Goal: Find specific page/section: Find specific page/section

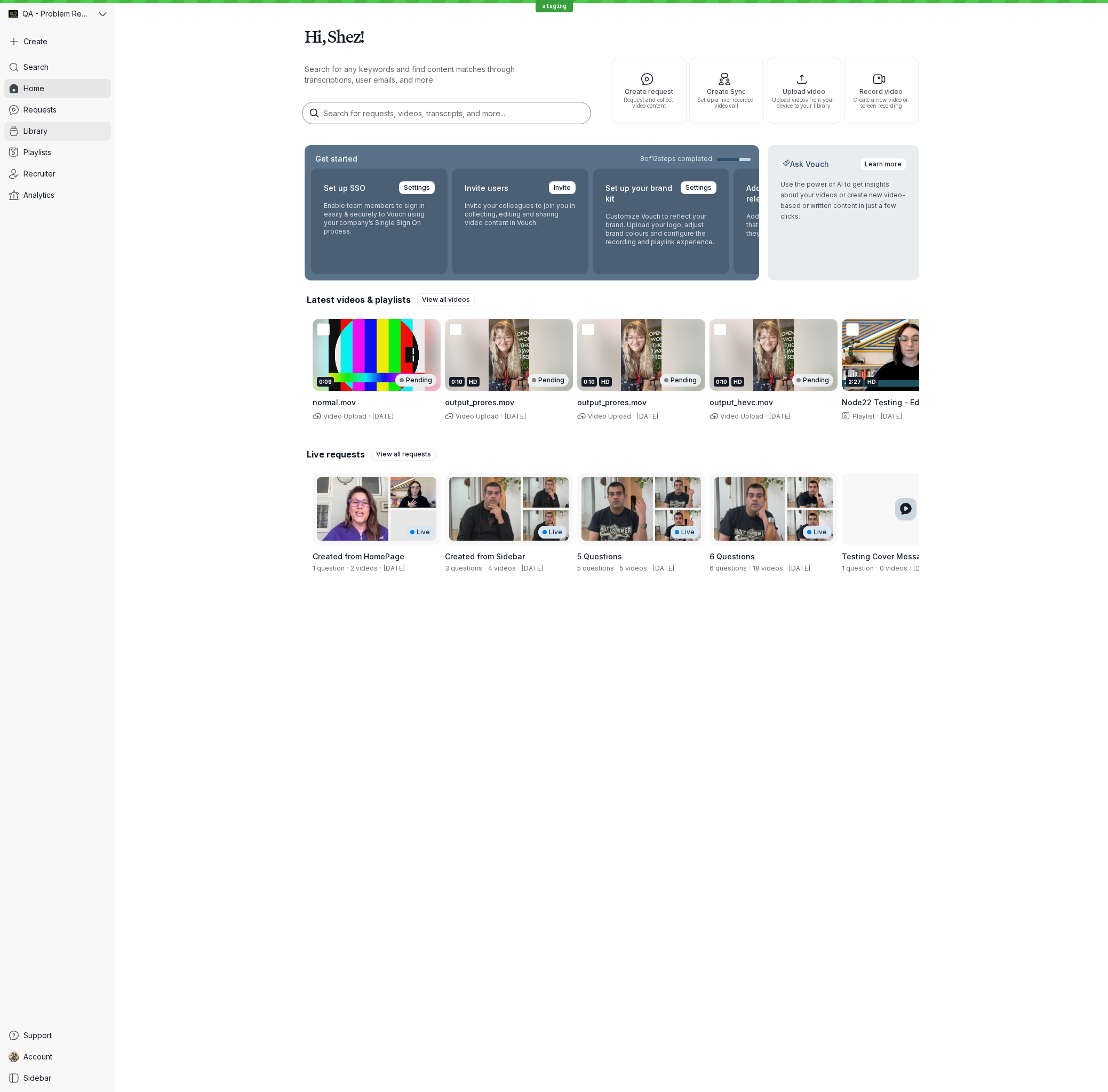
click at [36, 134] on span "Library" at bounding box center [36, 131] width 24 height 11
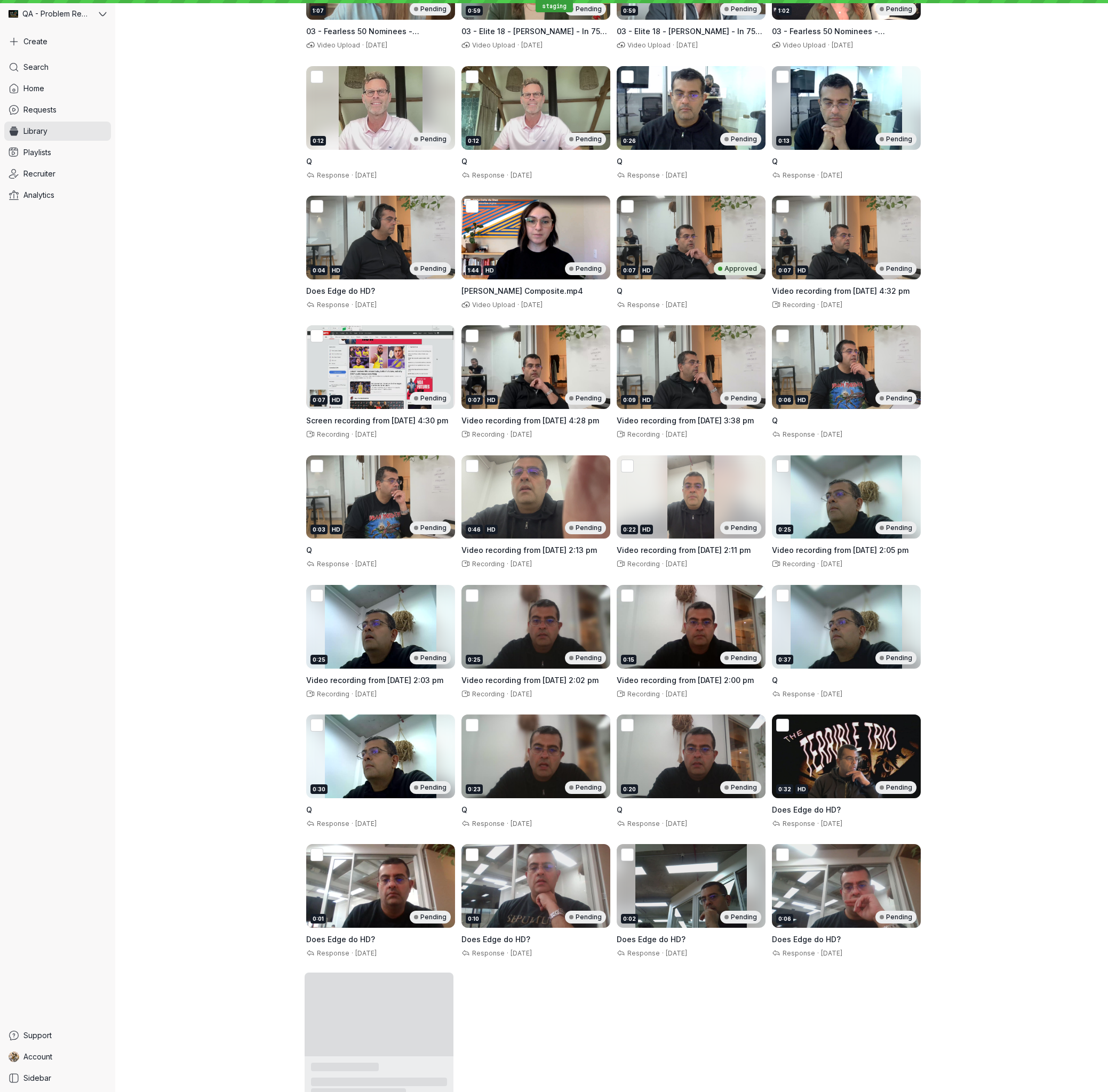
scroll to position [1863, 0]
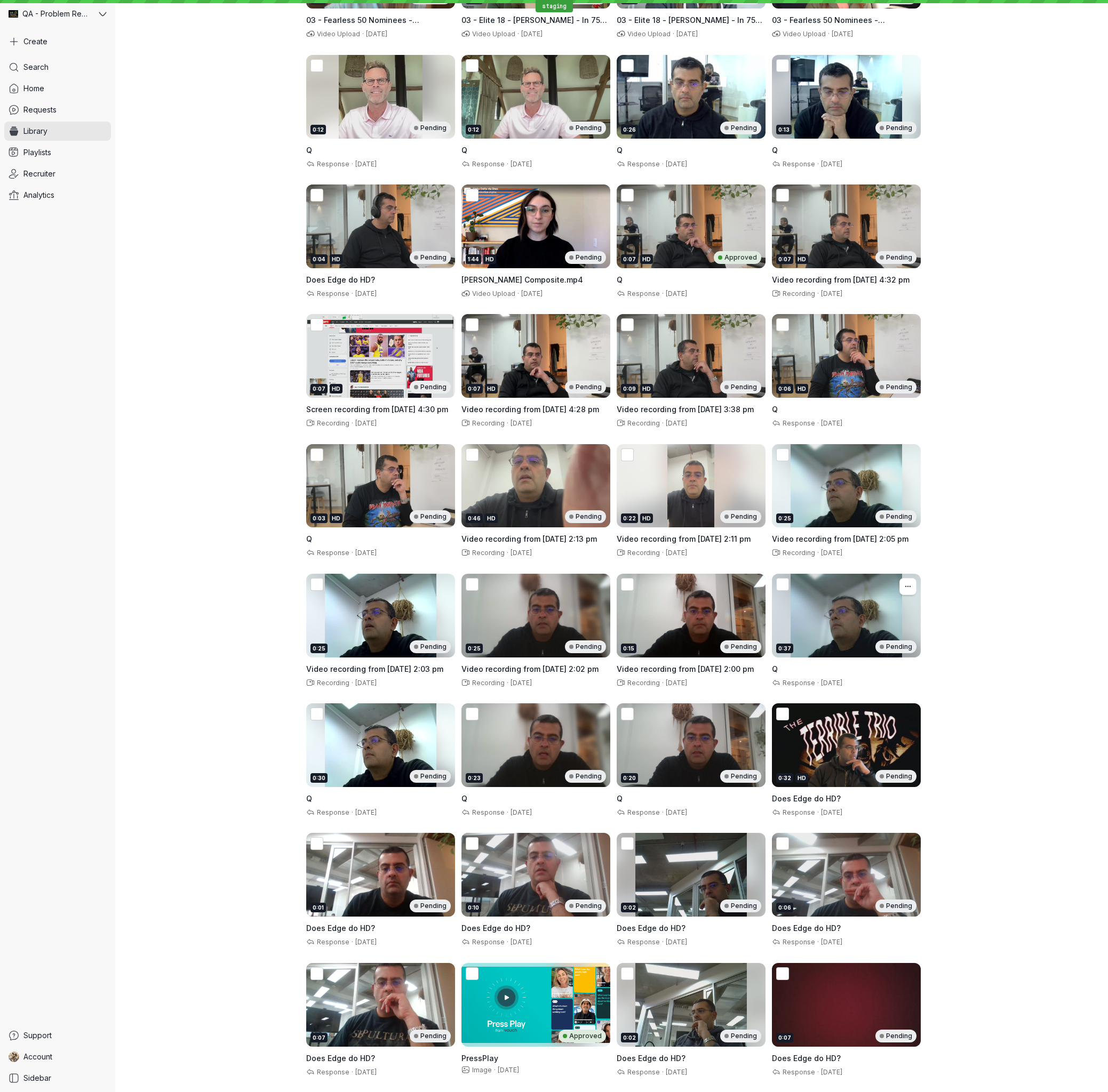
click at [866, 614] on div "0:37 Pending" at bounding box center [846, 616] width 149 height 83
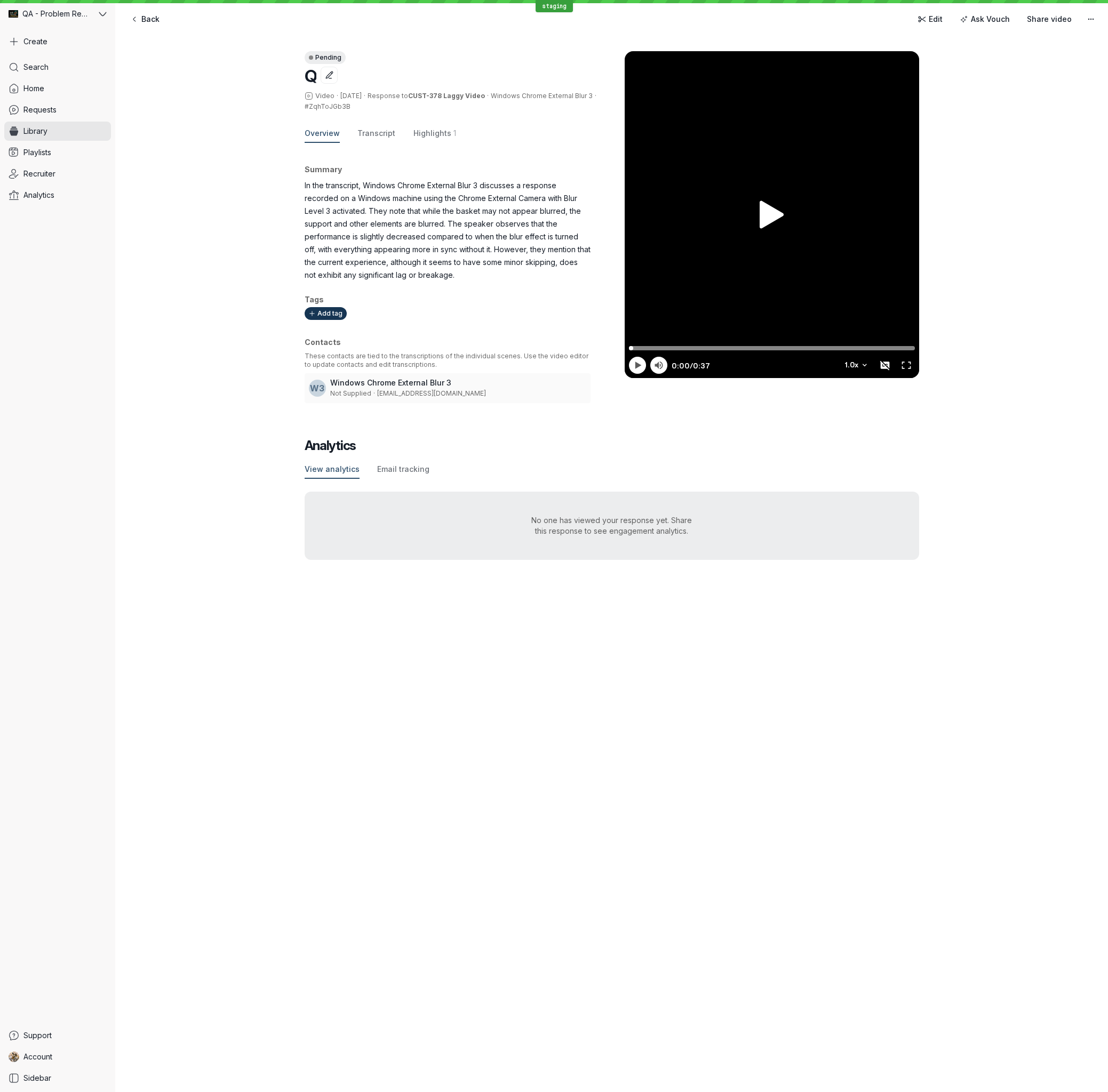
click at [324, 107] on span "#ZqhToJGb3B" at bounding box center [328, 106] width 46 height 8
click at [340, 107] on span "#ZqhToJGb3B" at bounding box center [328, 106] width 46 height 8
click at [340, 106] on span "#ZqhToJGb3B" at bounding box center [328, 106] width 46 height 8
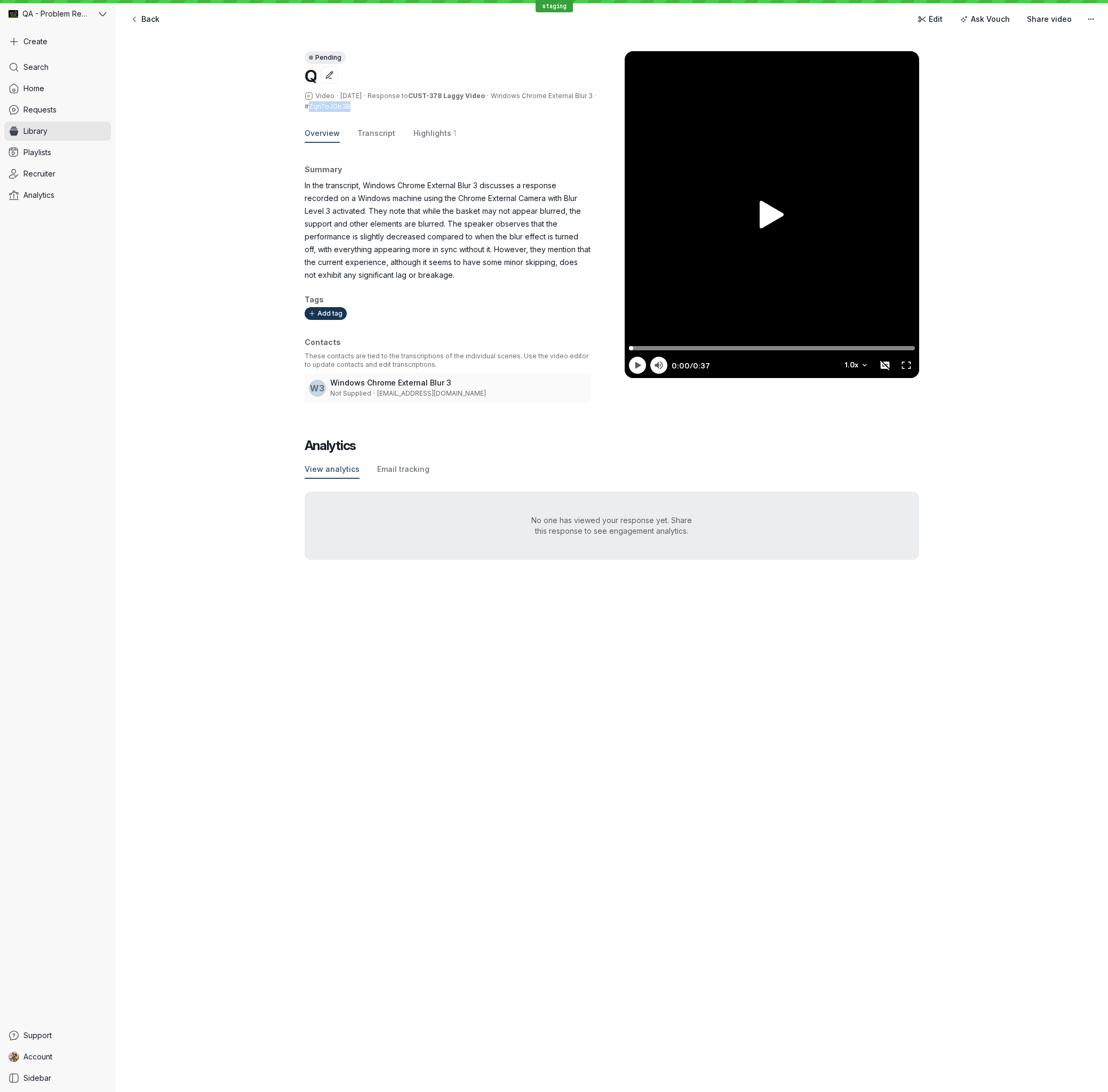
click at [340, 106] on span "#ZqhToJGb3B" at bounding box center [328, 106] width 46 height 8
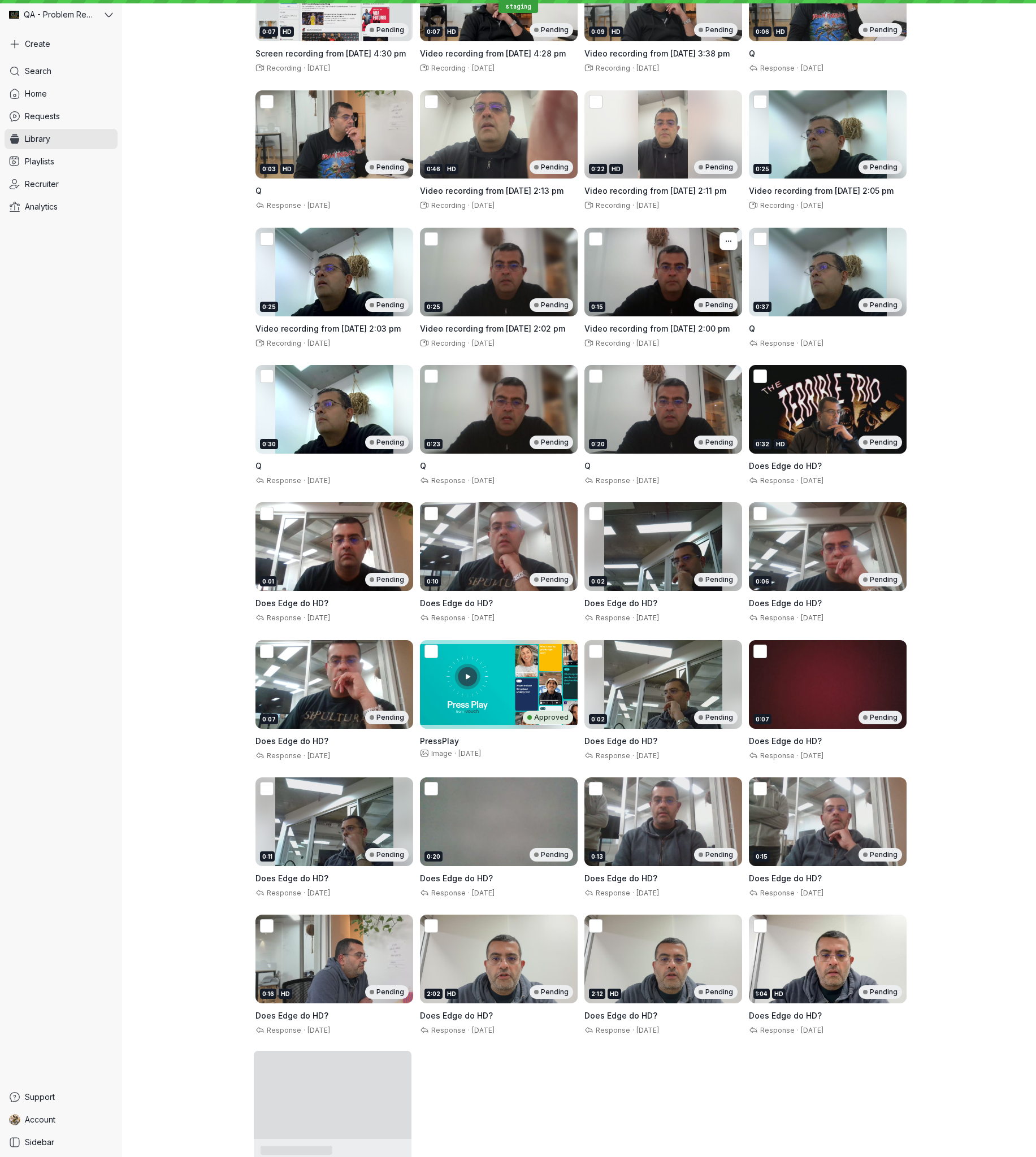
scroll to position [2387, 0]
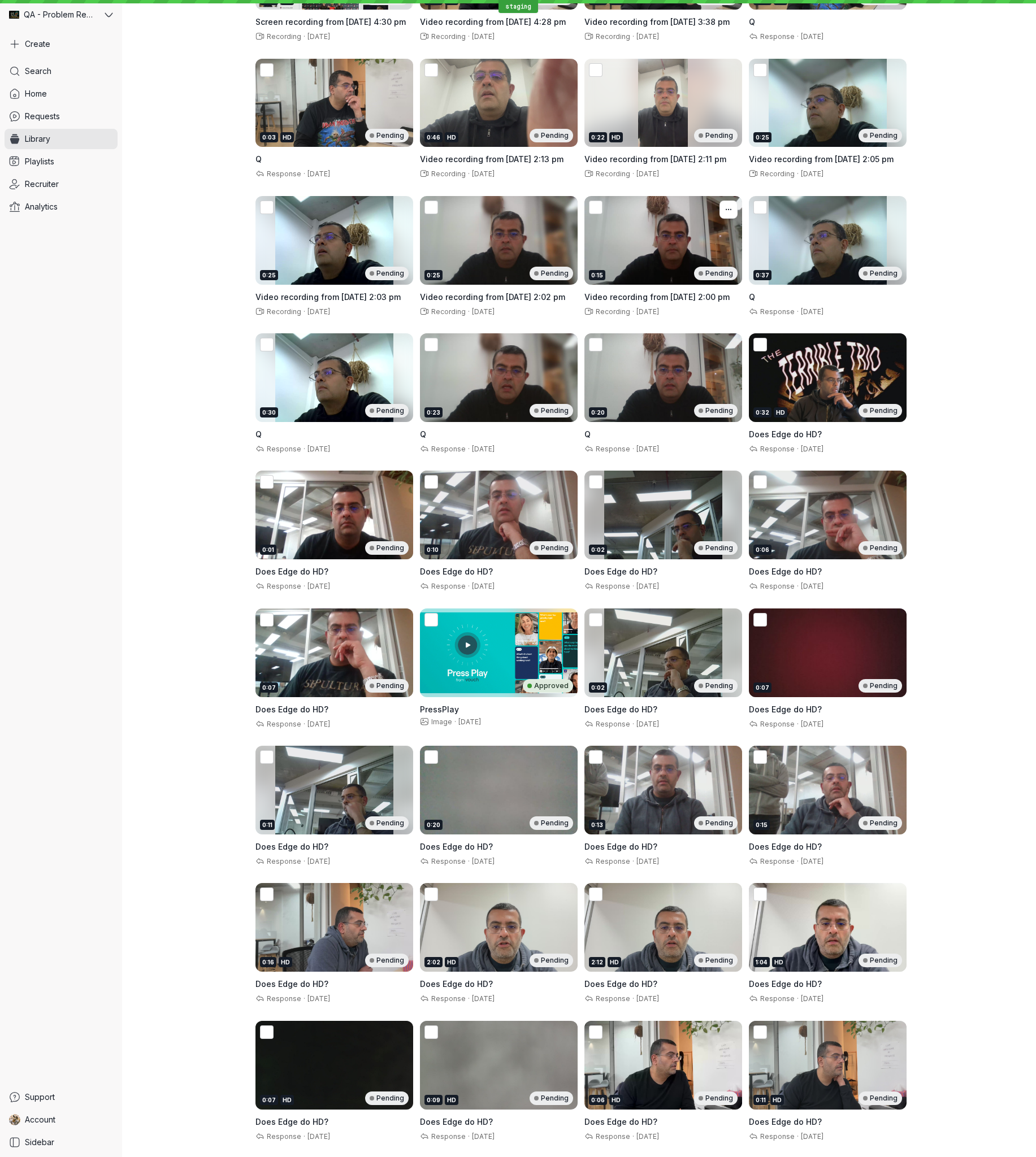
click at [663, 243] on div "0:15 Pending" at bounding box center [663, 240] width 158 height 88
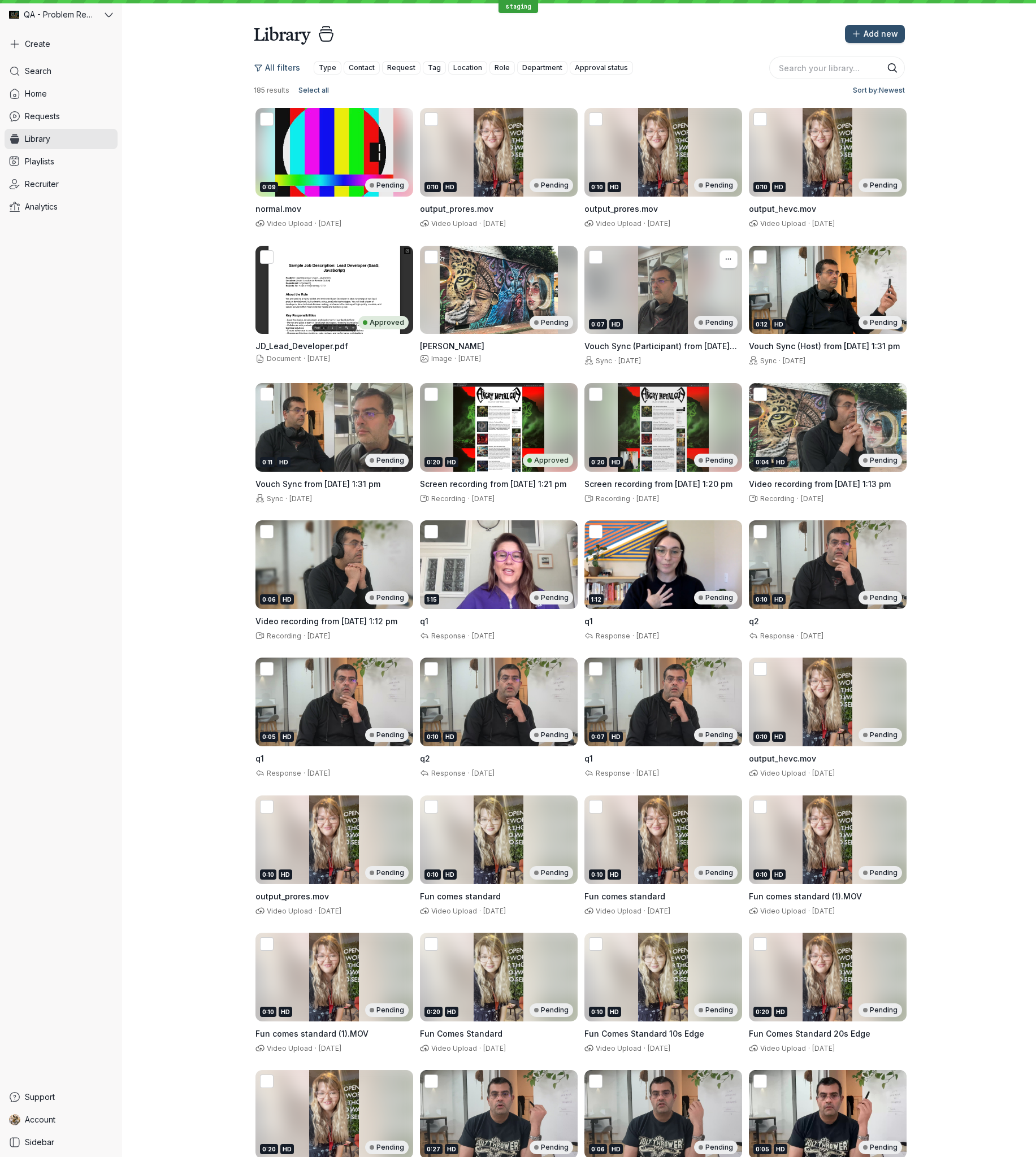
click at [668, 290] on div "0:07 HD Pending" at bounding box center [663, 290] width 158 height 88
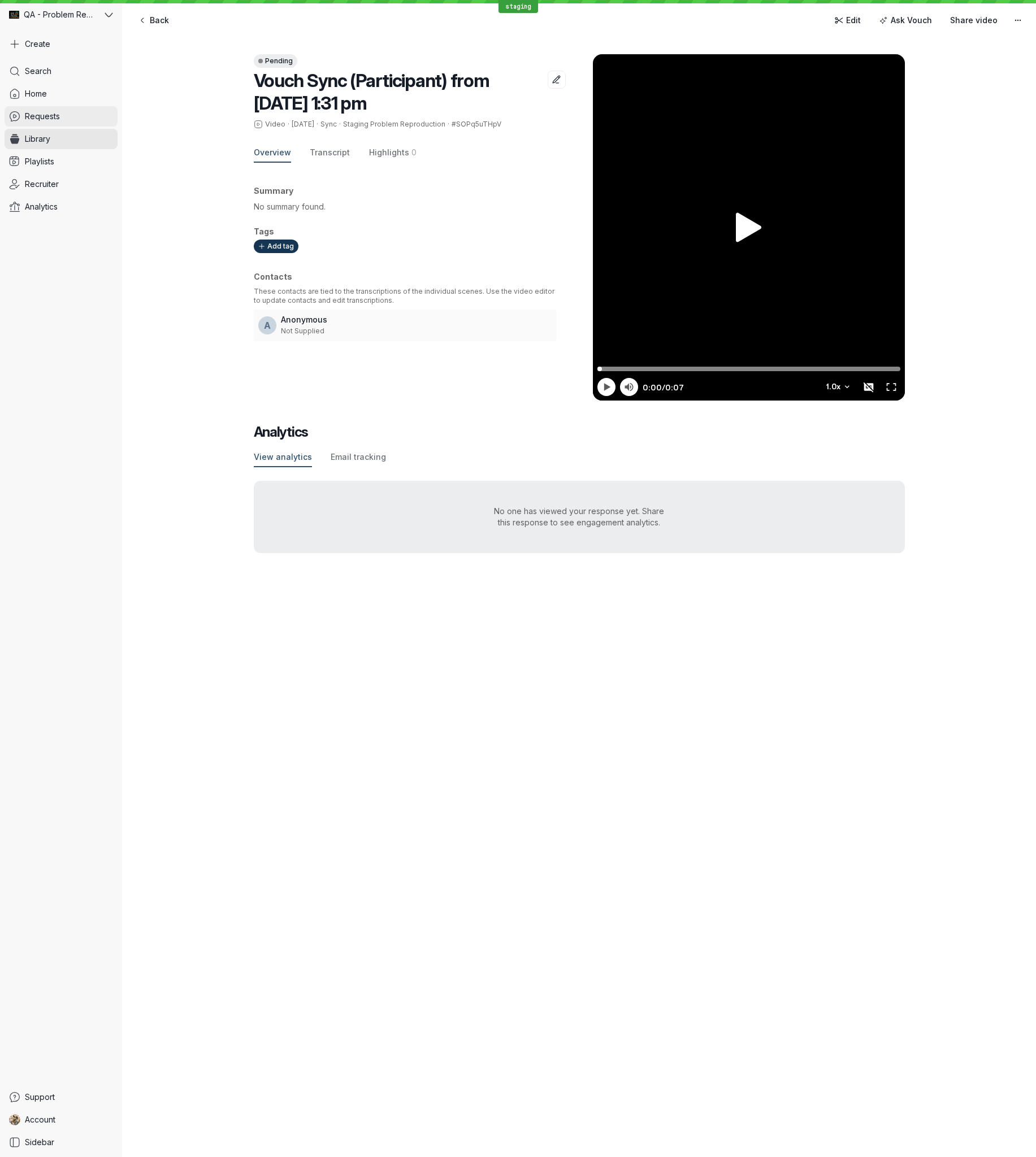
click at [52, 123] on link "Requests" at bounding box center [61, 116] width 113 height 20
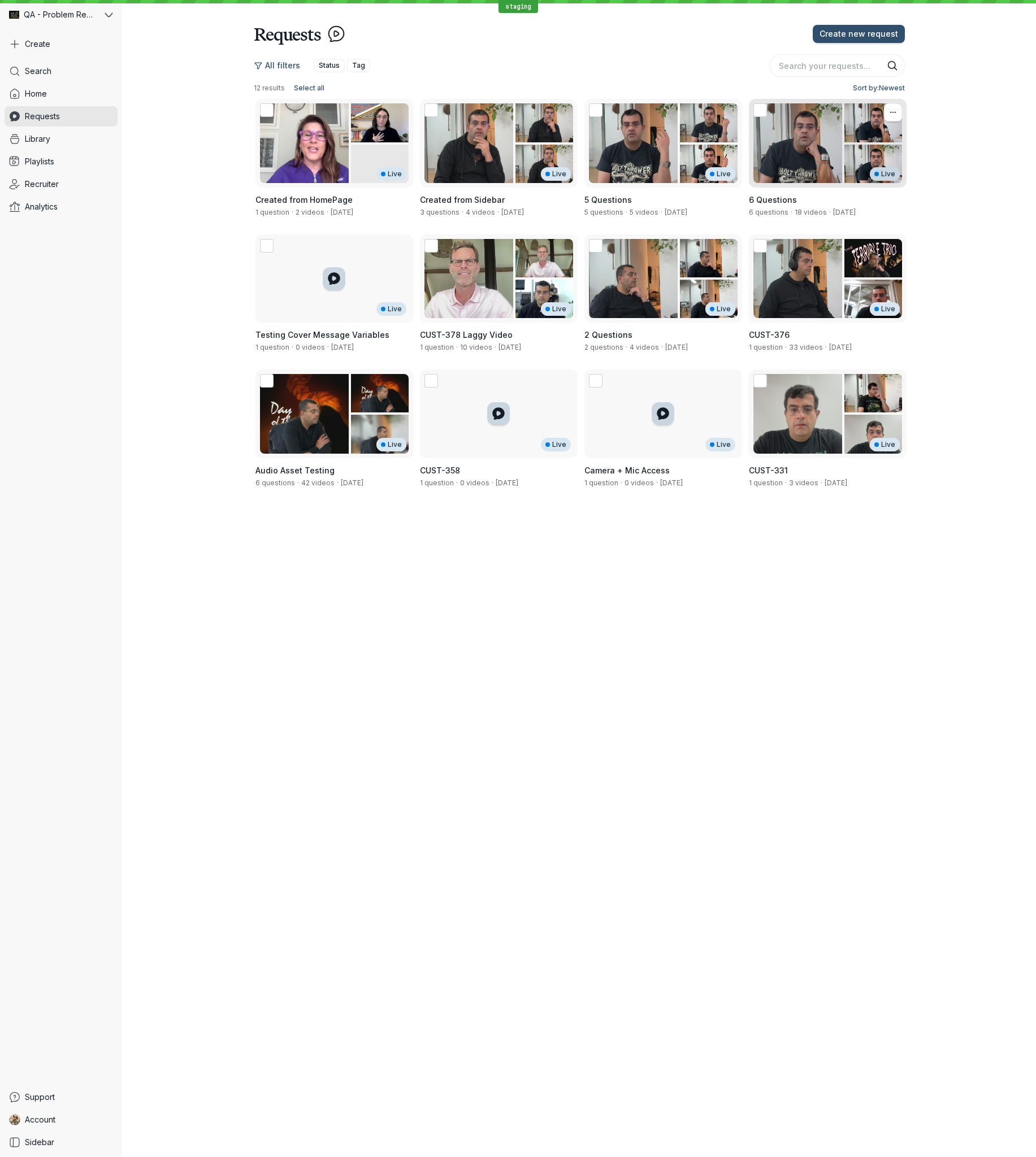
click at [794, 158] on div "Live" at bounding box center [827, 143] width 158 height 88
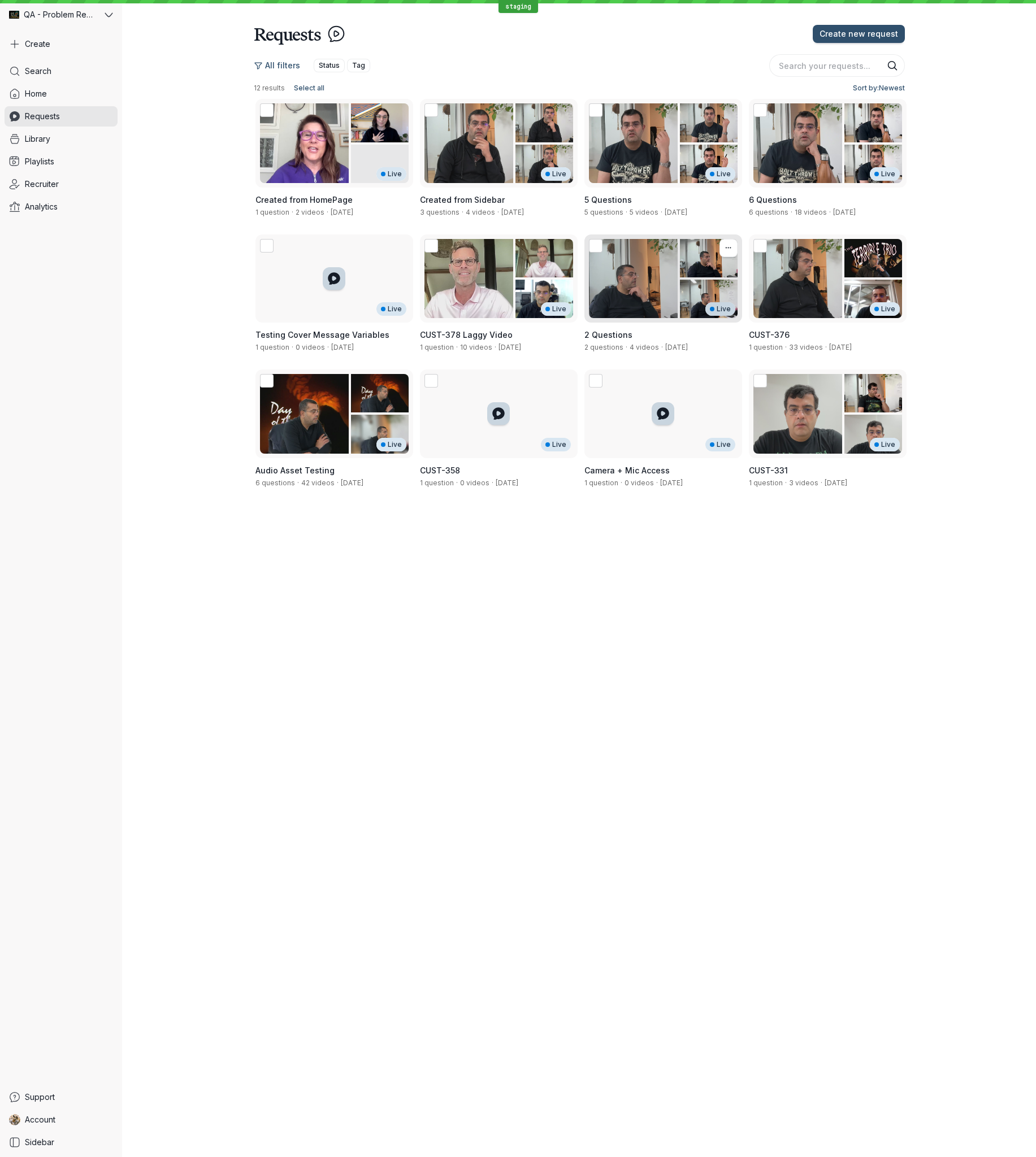
click at [697, 274] on div "Live" at bounding box center [663, 278] width 158 height 88
click at [34, 143] on span "Library" at bounding box center [38, 139] width 26 height 11
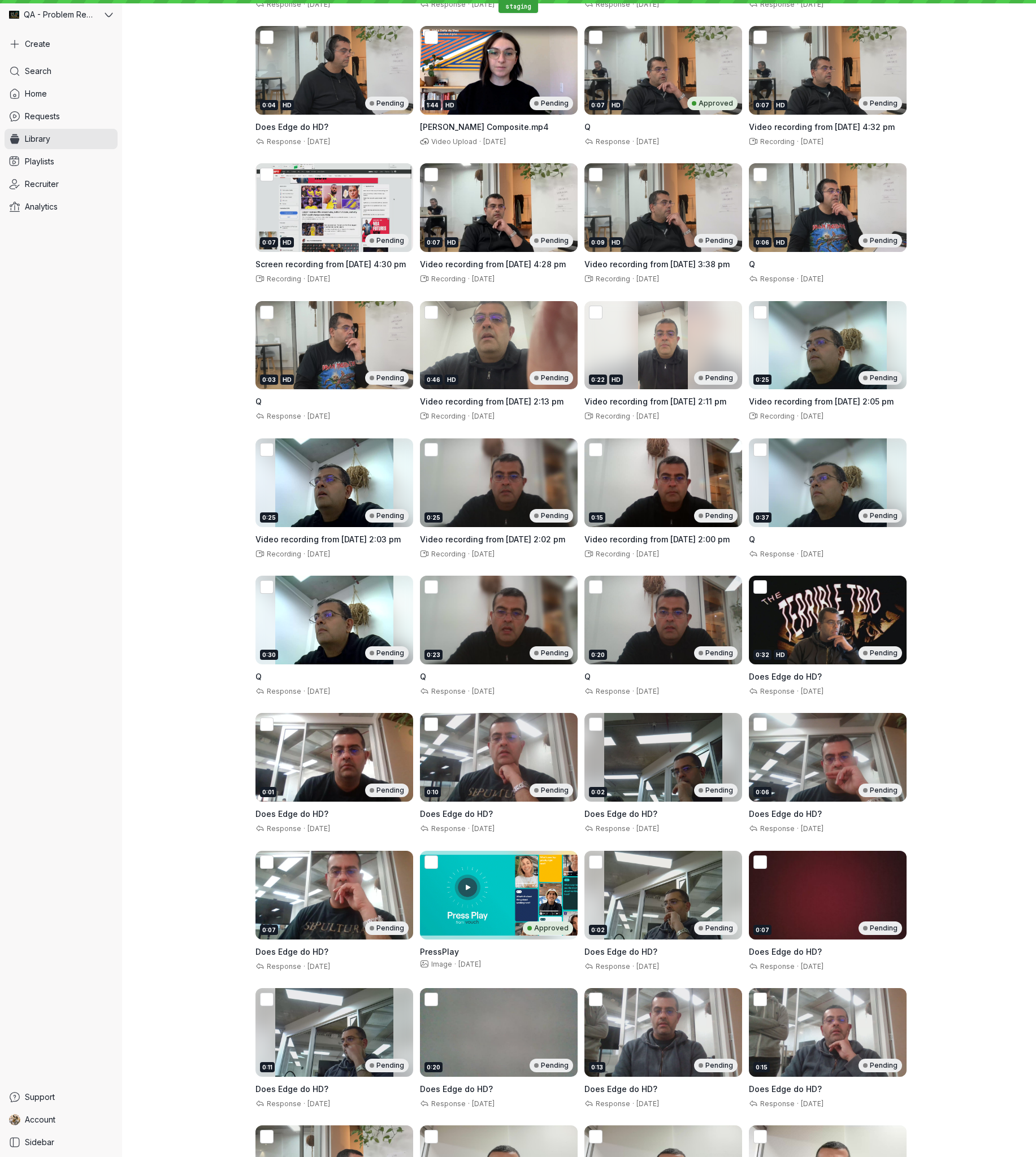
scroll to position [2146, 0]
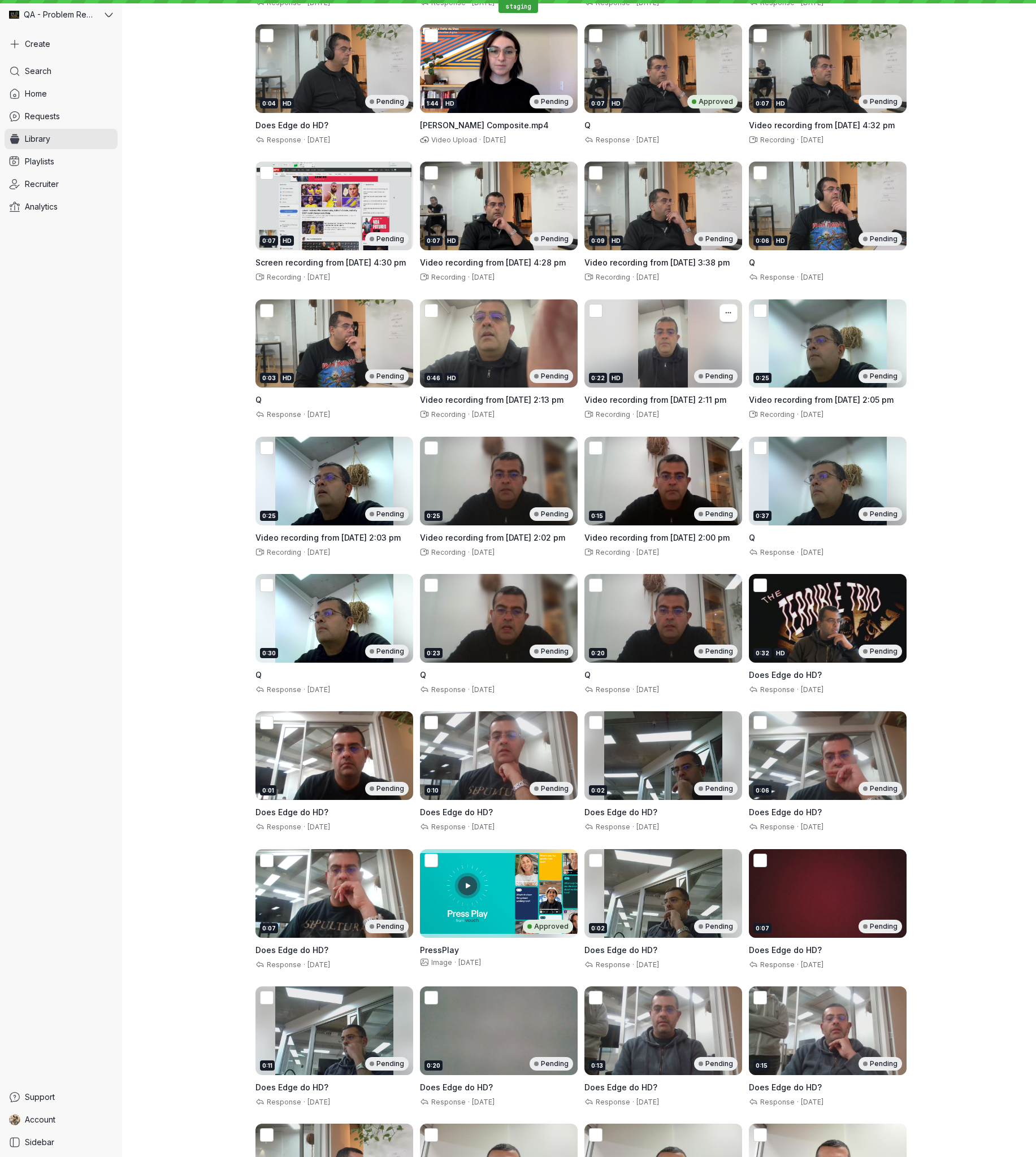
click at [666, 342] on div "0:22 HD Pending" at bounding box center [663, 344] width 158 height 88
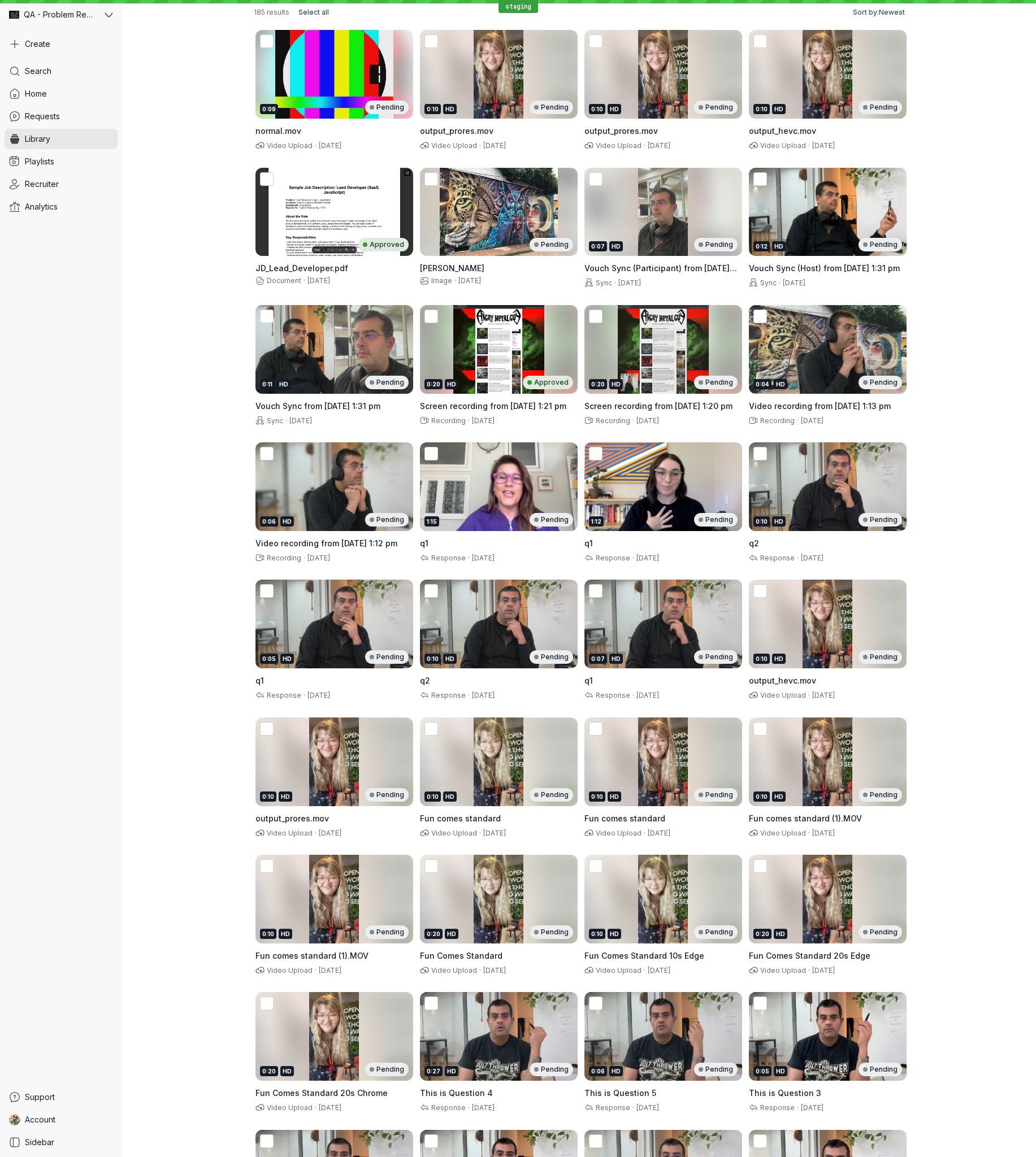
scroll to position [79, 0]
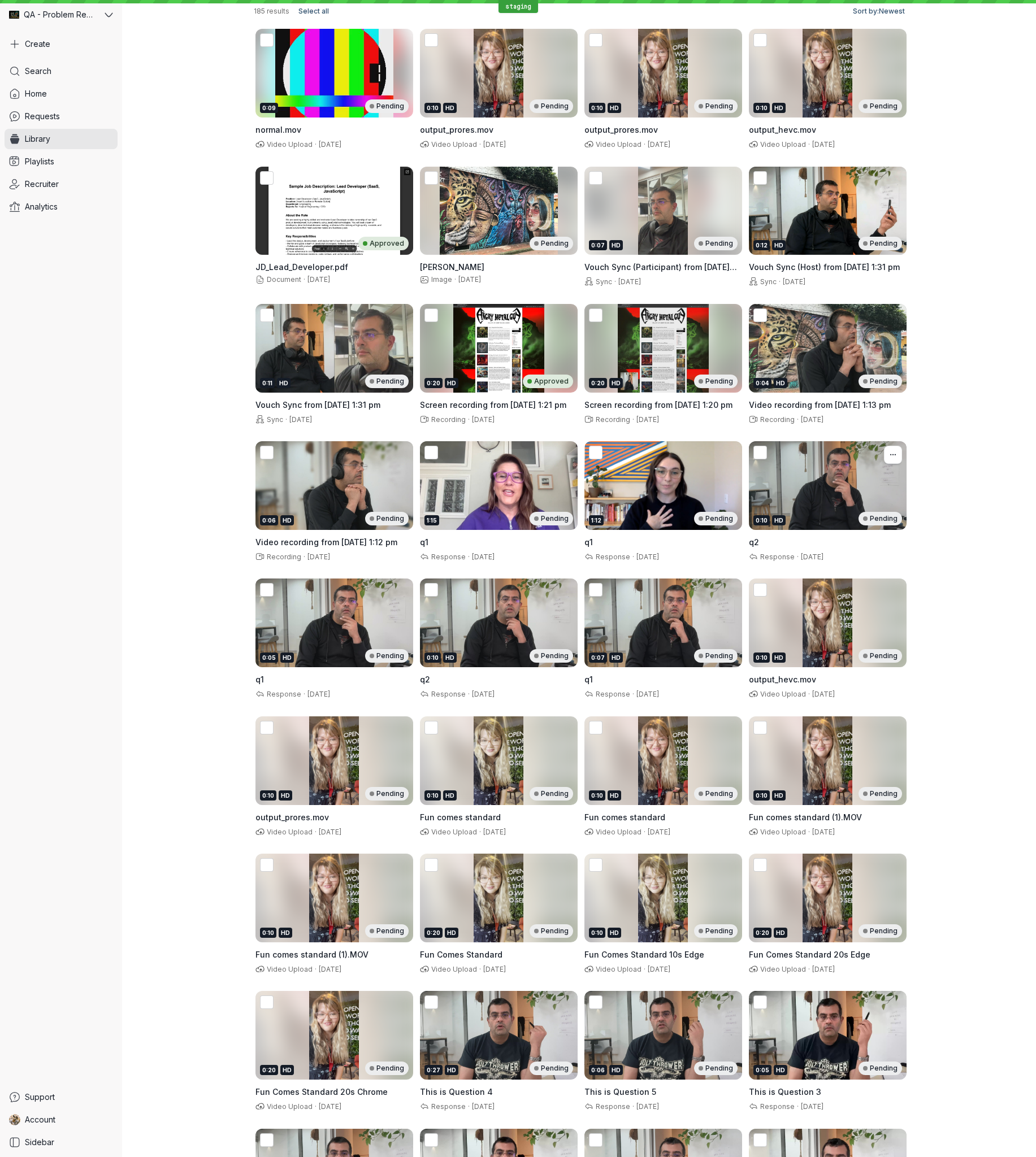
click at [864, 464] on div "0:10 HD Pending" at bounding box center [827, 485] width 158 height 88
